Goal: Information Seeking & Learning: Learn about a topic

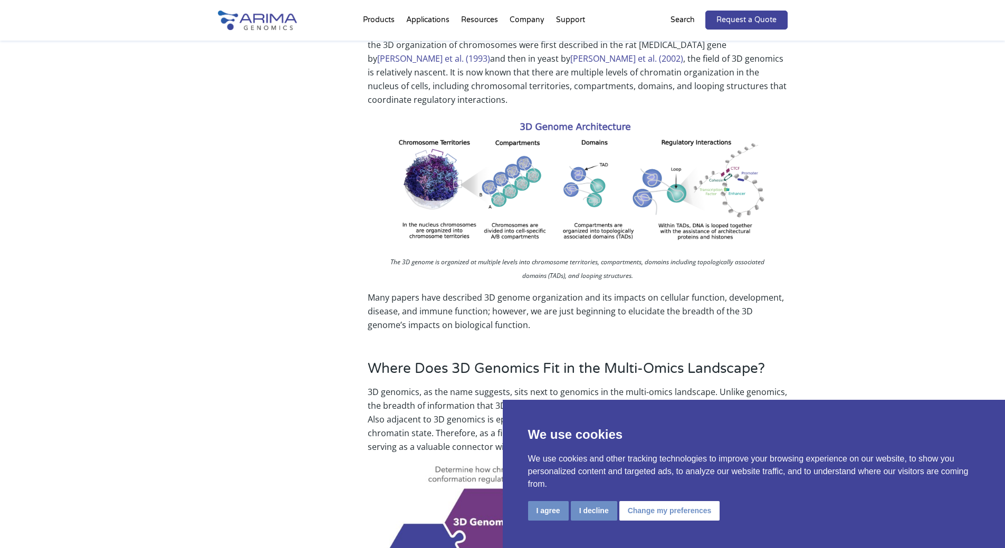
scroll to position [507, 0]
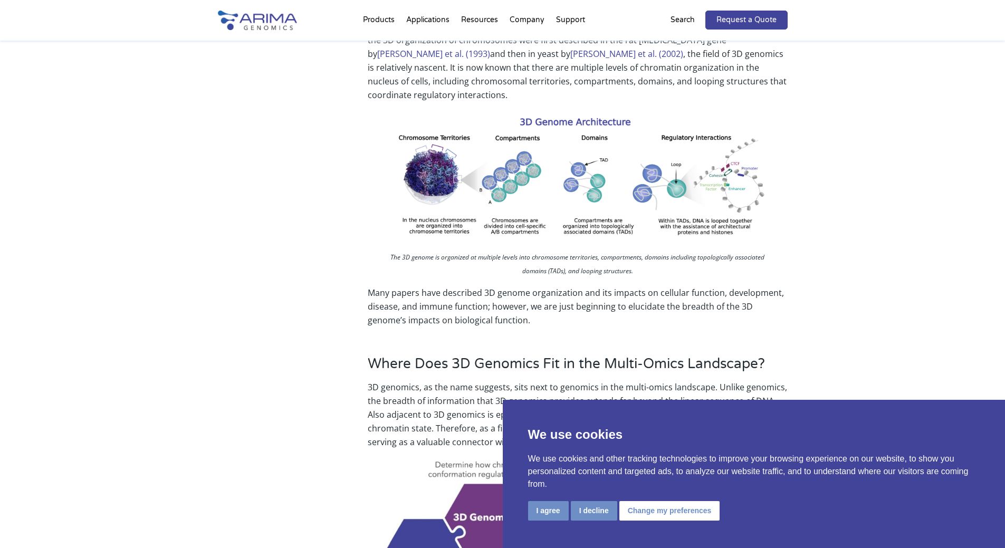
drag, startPoint x: 426, startPoint y: 175, endPoint x: 381, endPoint y: 242, distance: 80.6
click at [381, 251] on p "The 3D genome is organized at multiple levels into chromosome territories, comp…" at bounding box center [577, 266] width 403 height 30
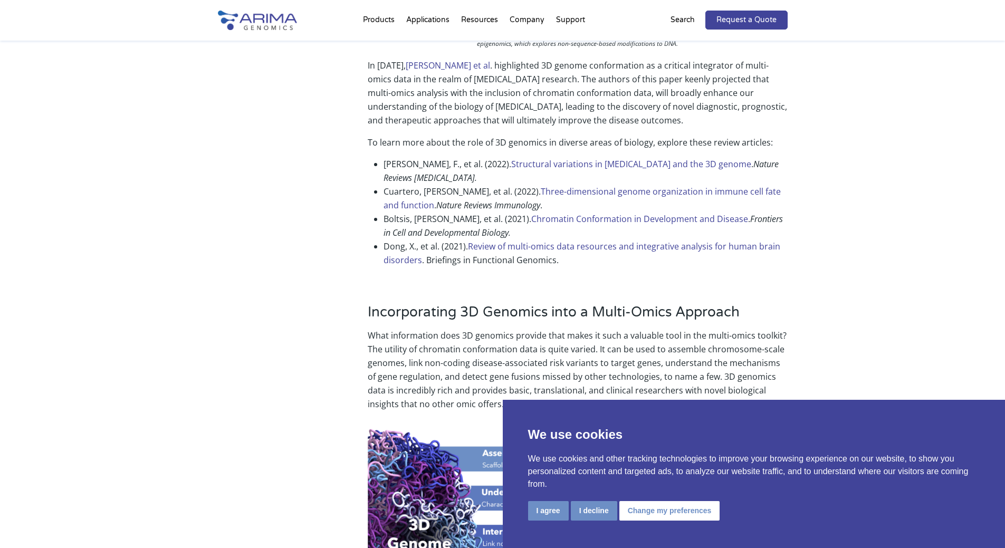
scroll to position [1097, 0]
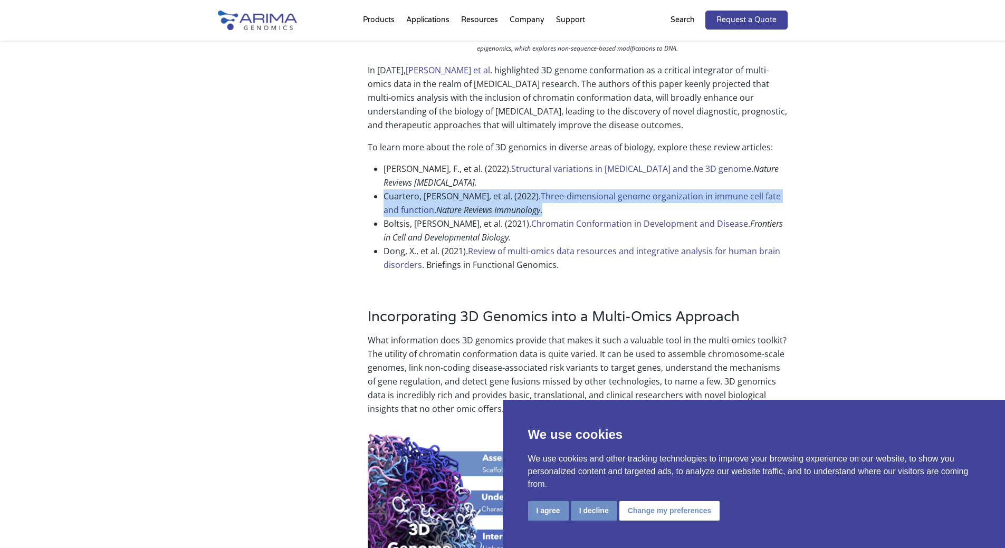
drag, startPoint x: 385, startPoint y: 173, endPoint x: 503, endPoint y: 183, distance: 119.1
click at [503, 189] on li "Cuartero, S., et al. (2022). Three-dimensional genome organization in immune ce…" at bounding box center [586, 202] width 404 height 27
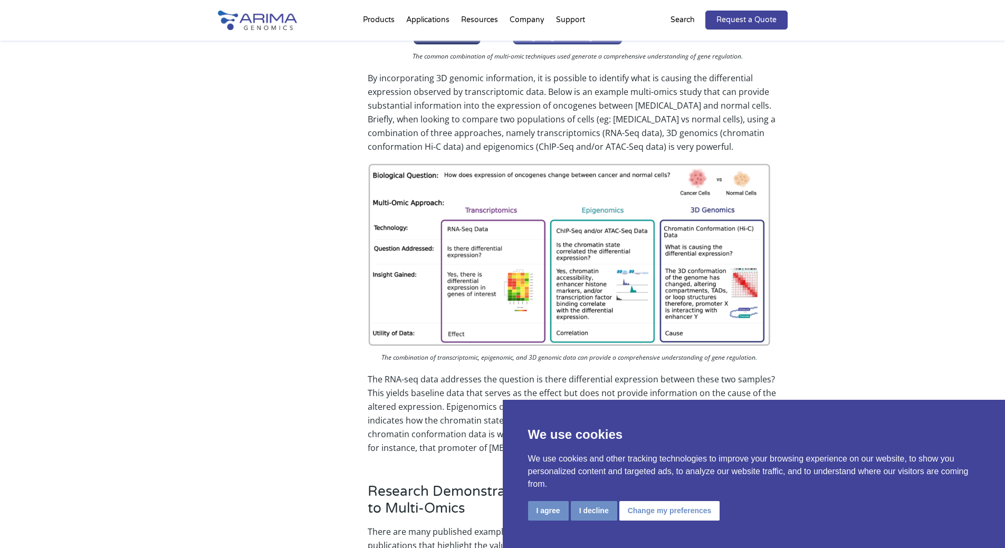
scroll to position [2068, 0]
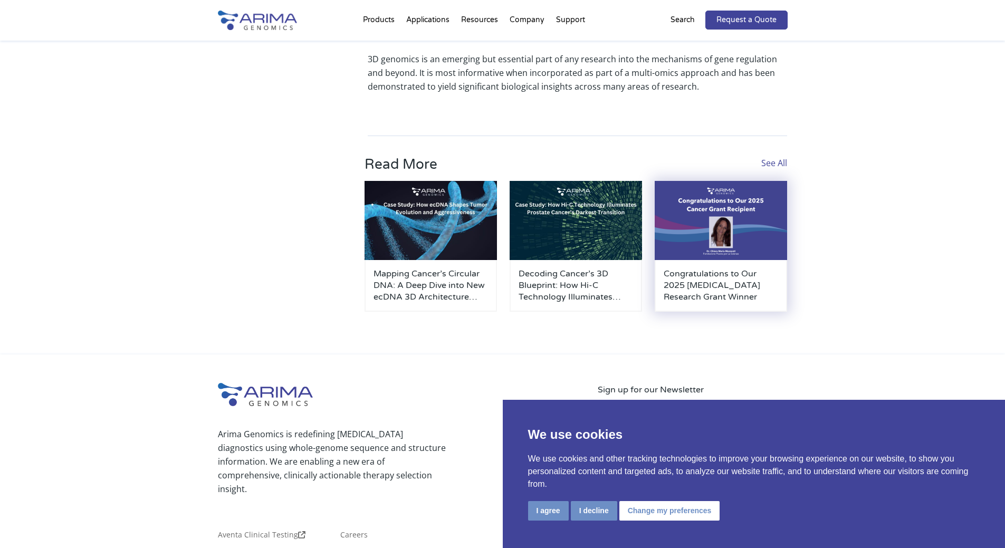
scroll to position [2828, 0]
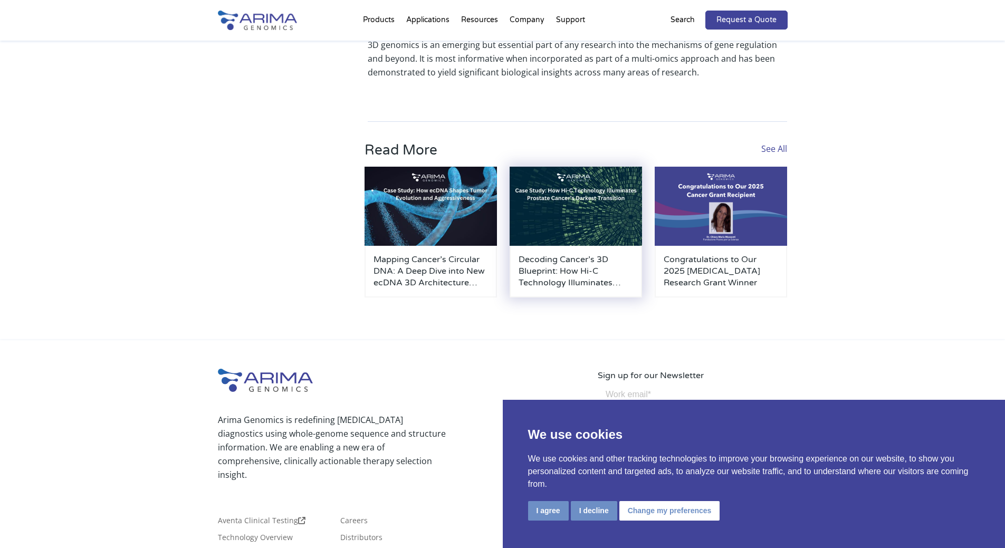
click at [584, 199] on img at bounding box center [576, 207] width 132 height 80
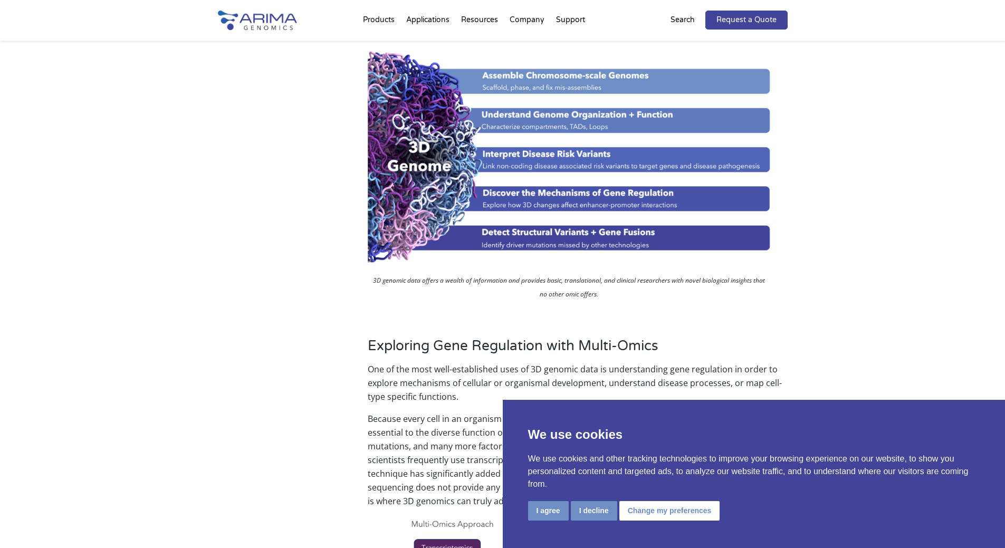
scroll to position [1454, 0]
